Goal: Transaction & Acquisition: Subscribe to service/newsletter

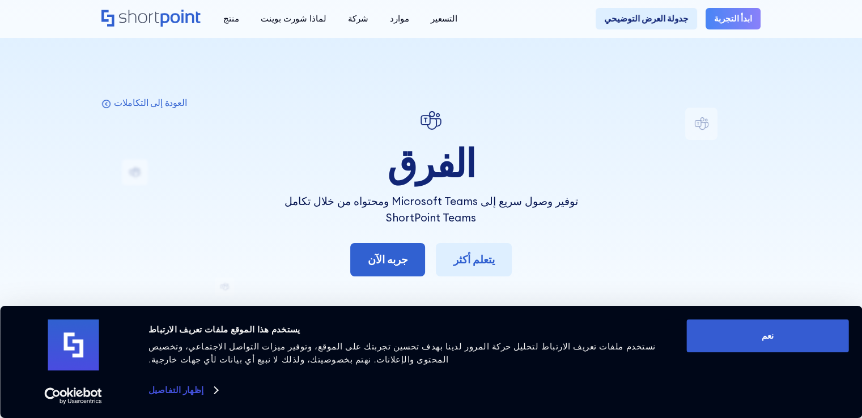
click at [736, 16] on font "ابدأ التجربة" at bounding box center [733, 18] width 38 height 11
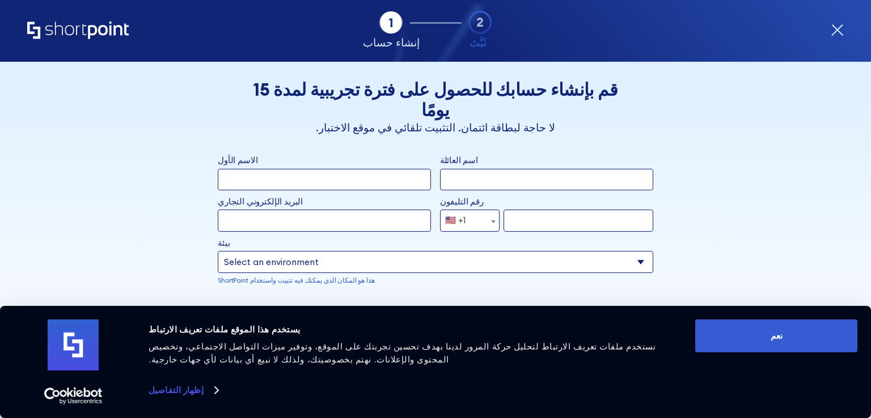
click at [837, 29] on icon "استمارة" at bounding box center [837, 30] width 11 height 11
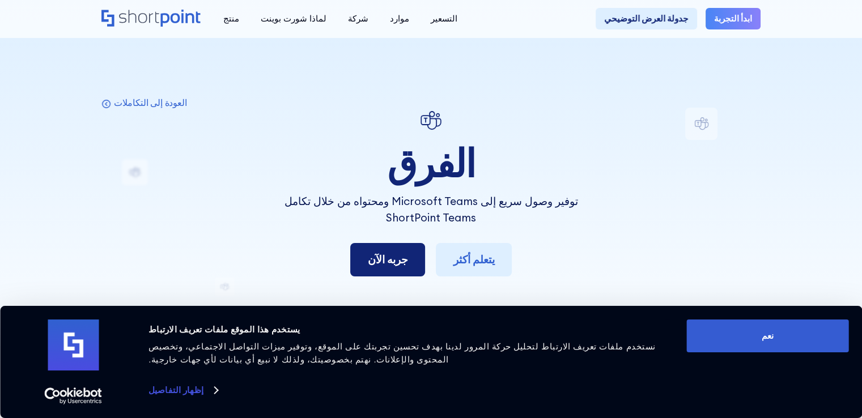
click at [412, 265] on link "جربه الآن" at bounding box center [387, 259] width 75 height 33
